Goal: Task Accomplishment & Management: Manage account settings

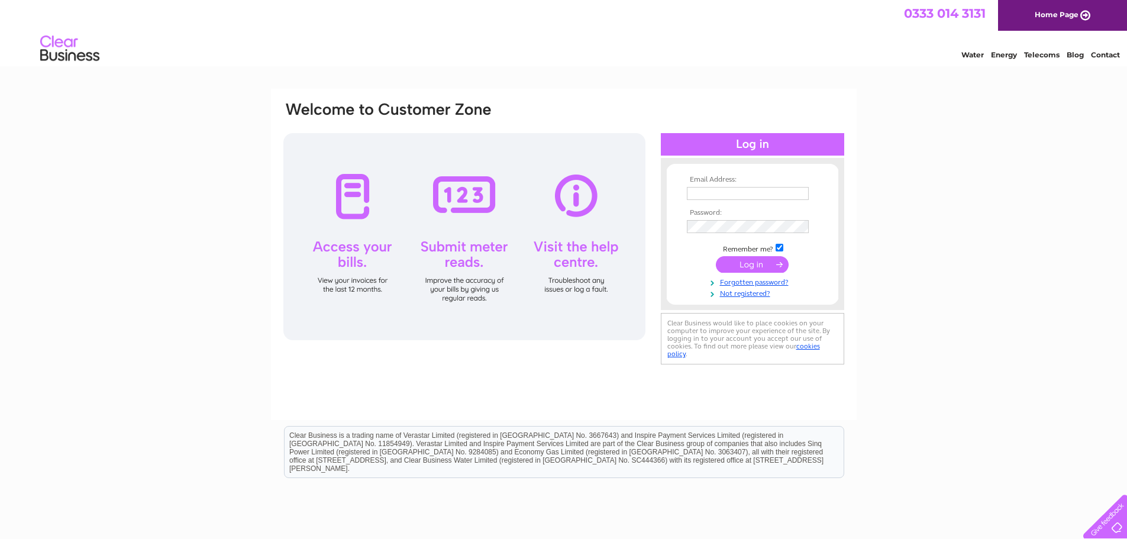
type input "vicky.bell@dougallbaillie.com"
click at [727, 264] on input "submit" at bounding box center [752, 264] width 73 height 17
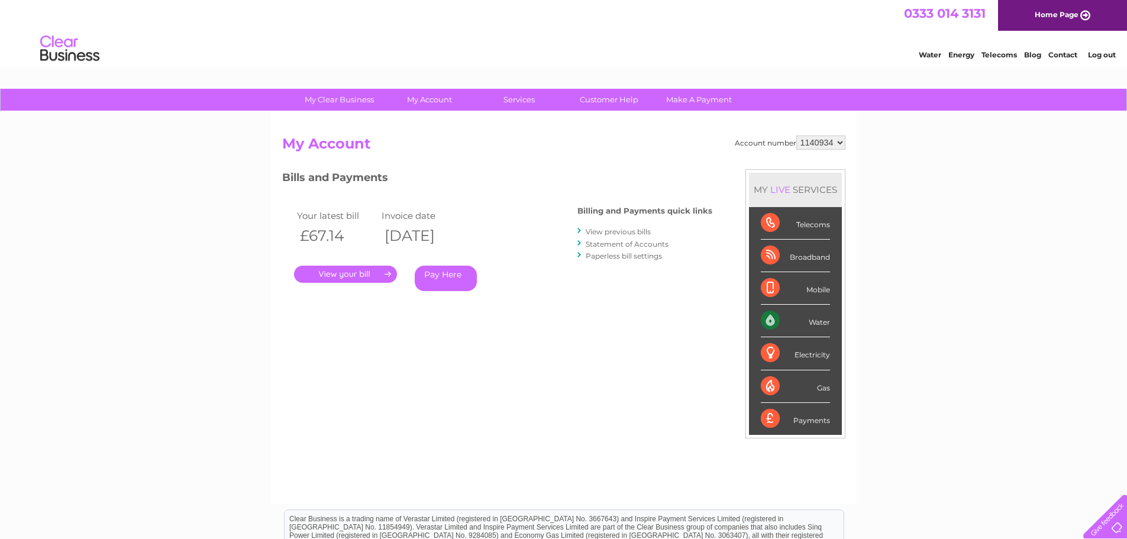
click at [350, 272] on link "." at bounding box center [345, 274] width 103 height 17
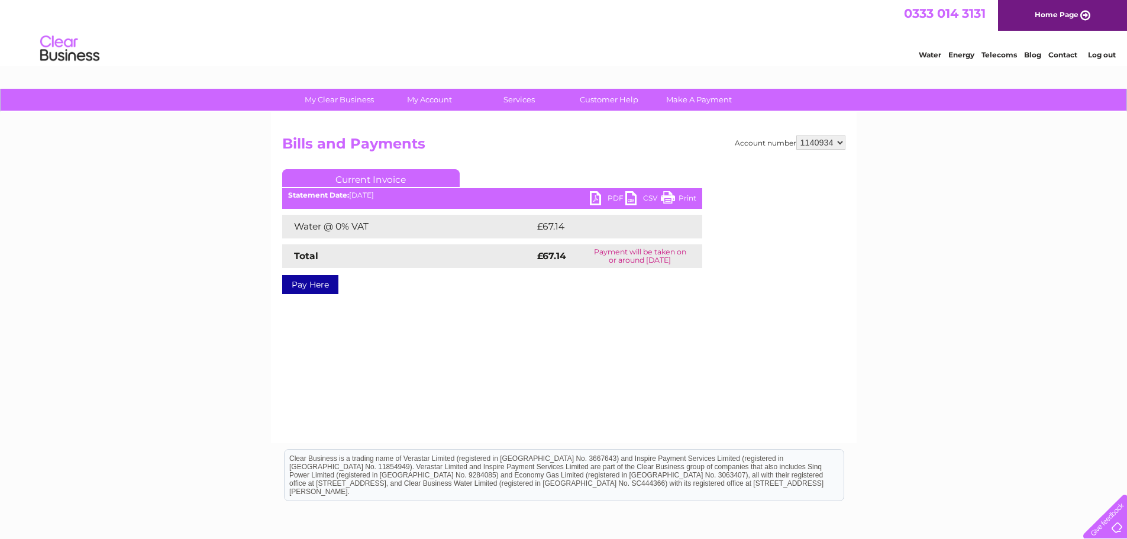
click at [610, 193] on link "PDF" at bounding box center [607, 199] width 35 height 17
